Goal: Communication & Community: Answer question/provide support

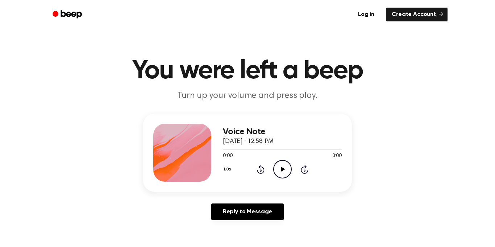
click at [273, 165] on icon "Play Audio" at bounding box center [282, 169] width 18 height 18
click at [261, 168] on icon "Rewind 5 seconds" at bounding box center [261, 169] width 8 height 9
click at [281, 165] on icon "Pause Audio" at bounding box center [282, 169] width 18 height 18
click at [281, 165] on icon "Play Audio" at bounding box center [282, 169] width 18 height 18
click at [281, 165] on icon "Pause Audio" at bounding box center [282, 169] width 18 height 18
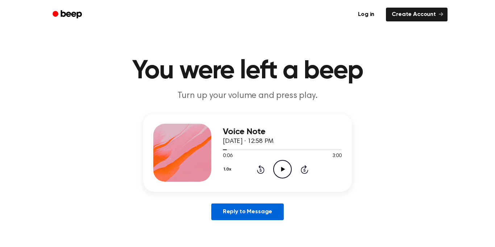
click at [270, 213] on link "Reply to Message" at bounding box center [247, 211] width 72 height 17
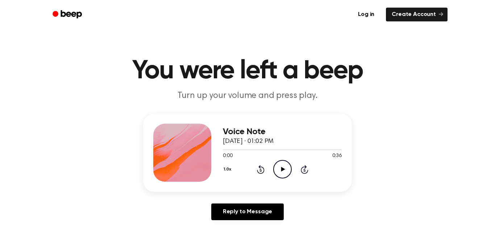
click at [279, 168] on icon "Play Audio" at bounding box center [282, 169] width 18 height 18
click at [281, 167] on icon "Pause Audio" at bounding box center [282, 169] width 18 height 18
click at [277, 167] on icon "Play Audio" at bounding box center [282, 169] width 18 height 18
click at [277, 167] on icon "Pause Audio" at bounding box center [282, 169] width 18 height 18
click at [279, 165] on icon "Play Audio" at bounding box center [282, 169] width 18 height 18
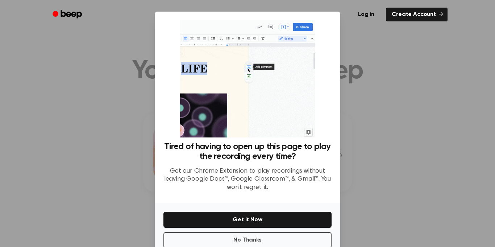
click at [343, 119] on div at bounding box center [247, 123] width 495 height 247
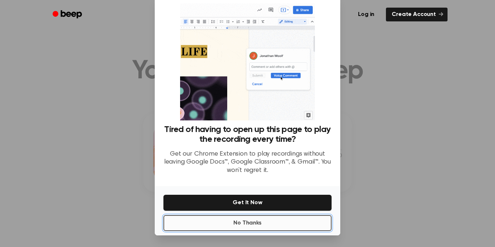
click at [286, 217] on button "No Thanks" at bounding box center [247, 223] width 168 height 16
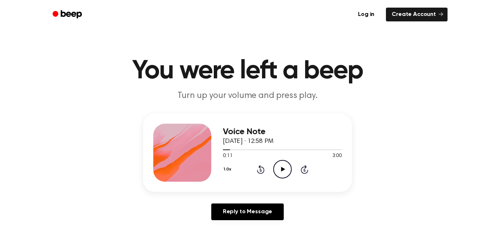
click at [281, 167] on icon "Play Audio" at bounding box center [282, 169] width 18 height 18
click at [225, 151] on div at bounding box center [282, 149] width 119 height 6
click at [263, 169] on icon "Rewind 5 seconds" at bounding box center [261, 169] width 8 height 9
click at [280, 169] on icon "Pause Audio" at bounding box center [282, 169] width 18 height 18
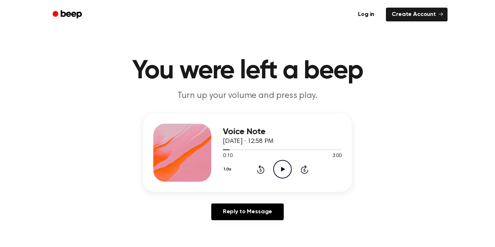
click at [284, 175] on icon "Play Audio" at bounding box center [282, 169] width 18 height 18
click at [259, 170] on icon "Rewind 5 seconds" at bounding box center [261, 169] width 8 height 9
click at [261, 169] on icon "Rewind 5 seconds" at bounding box center [261, 169] width 8 height 9
click at [257, 167] on icon "Rewind 5 seconds" at bounding box center [261, 169] width 8 height 9
click at [262, 166] on icon "Rewind 5 seconds" at bounding box center [261, 169] width 8 height 9
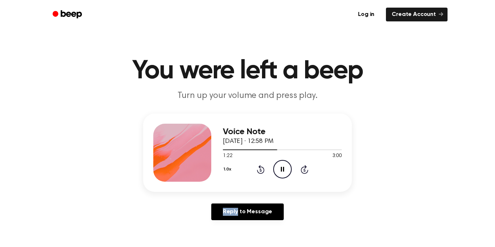
click at [262, 166] on icon "Rewind 5 seconds" at bounding box center [261, 169] width 8 height 9
click at [259, 170] on icon "Rewind 5 seconds" at bounding box center [261, 169] width 8 height 9
click at [284, 168] on icon "Play Audio" at bounding box center [282, 169] width 18 height 18
